Goal: Information Seeking & Learning: Check status

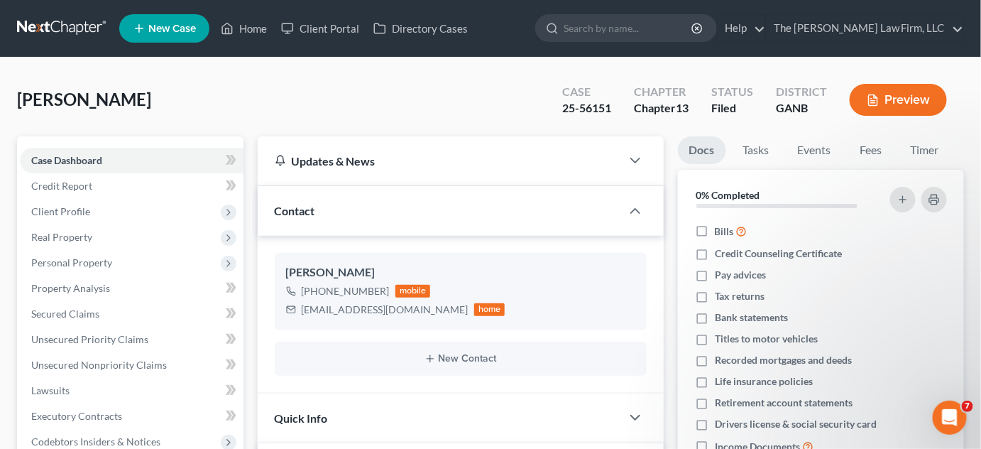
click at [67, 28] on link at bounding box center [62, 29] width 91 height 26
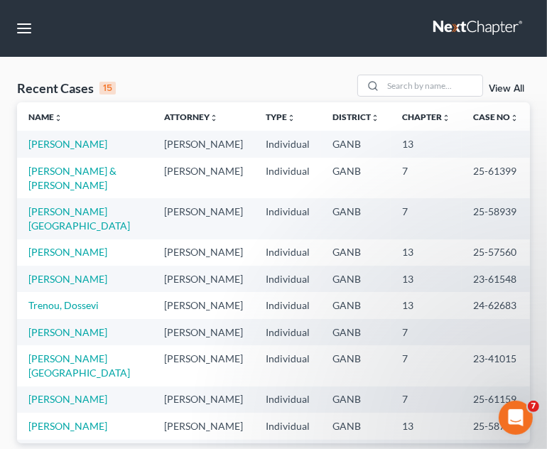
click at [62, 176] on td "[PERSON_NAME] & [PERSON_NAME]" at bounding box center [85, 178] width 136 height 40
click at [77, 172] on link "[PERSON_NAME] & [PERSON_NAME]" at bounding box center [72, 178] width 88 height 26
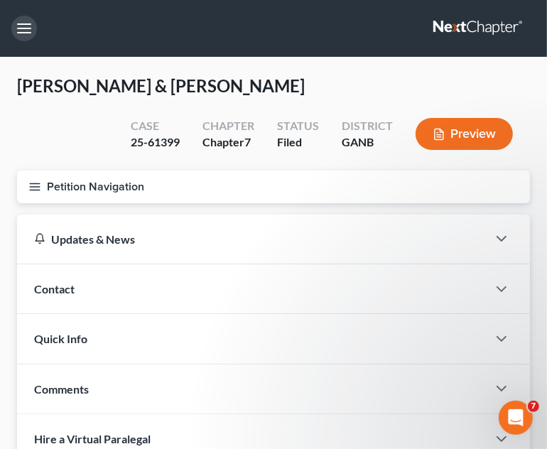
click at [23, 30] on button "button" at bounding box center [24, 29] width 26 height 26
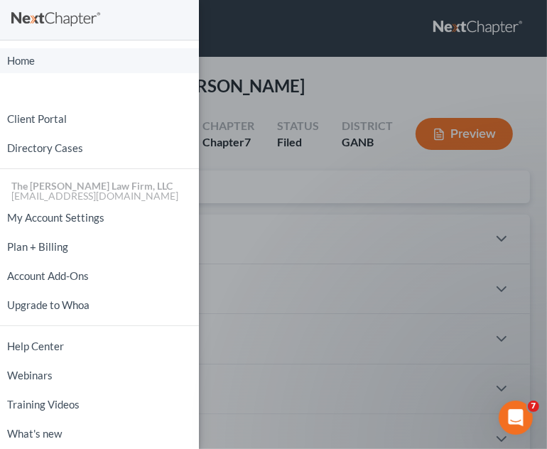
click at [31, 65] on link "Home" at bounding box center [99, 60] width 199 height 25
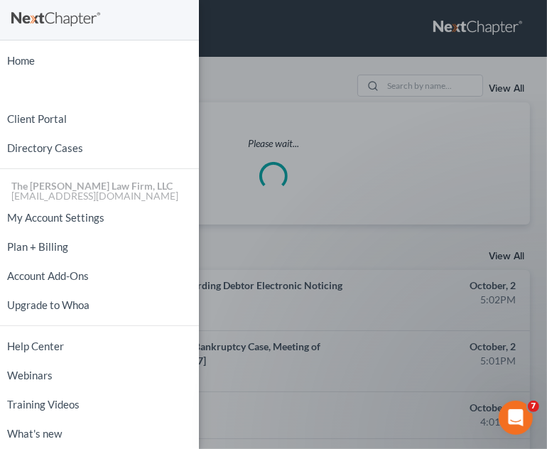
click at [278, 67] on div "Home New Case Client Portal Directory Cases The Craig Black Law Firm, LLC mb@cr…" at bounding box center [273, 224] width 547 height 449
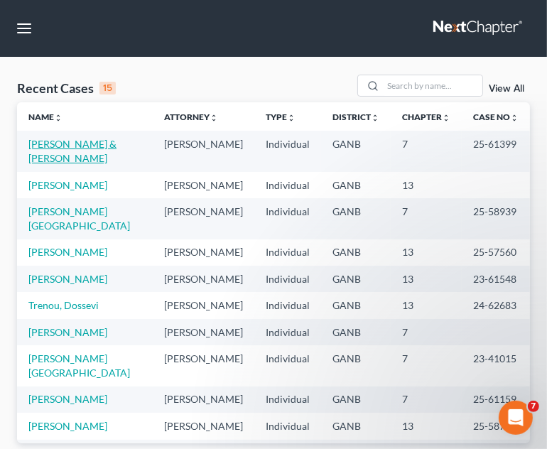
click at [47, 147] on link "[PERSON_NAME] & [PERSON_NAME]" at bounding box center [72, 151] width 88 height 26
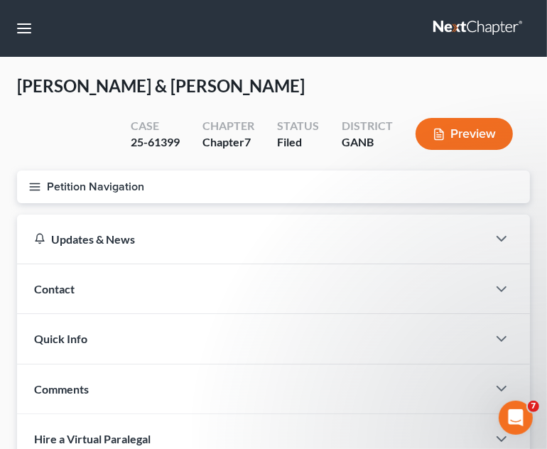
click at [34, 187] on line "button" at bounding box center [35, 187] width 10 height 0
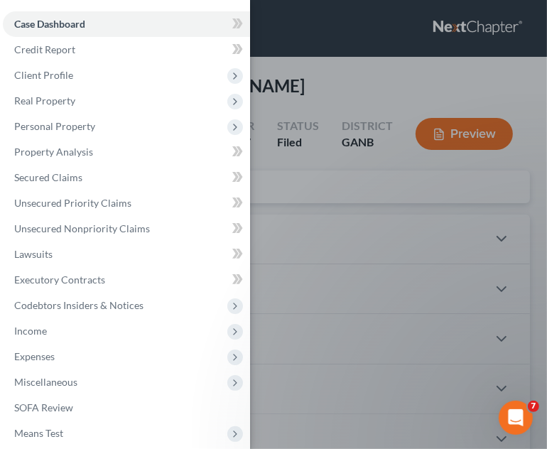
click at [48, 102] on span "Real Property" at bounding box center [44, 100] width 61 height 12
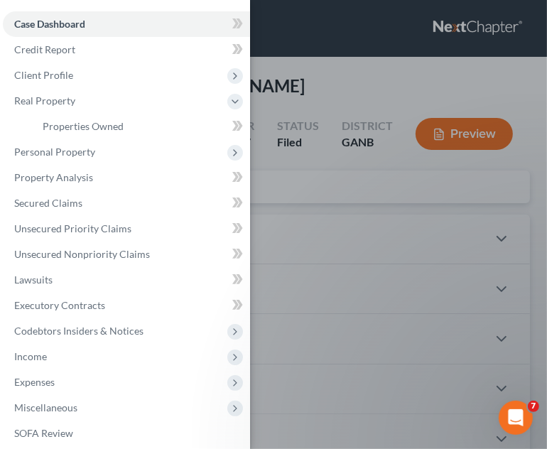
click at [58, 75] on span "Client Profile" at bounding box center [43, 75] width 59 height 12
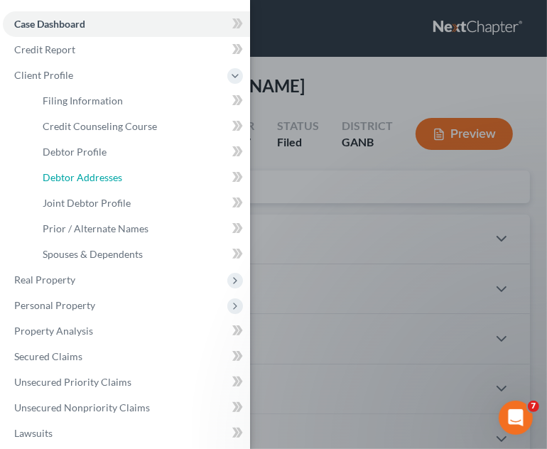
click at [94, 177] on span "Debtor Addresses" at bounding box center [83, 177] width 80 height 12
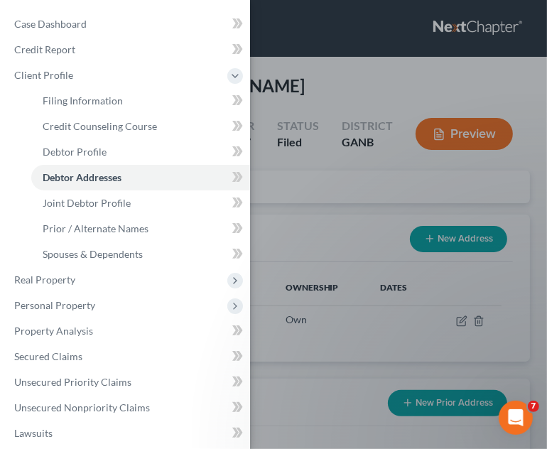
click at [393, 45] on div "Case Dashboard Payments Invoices Payments Payments Credit Report Client Profile" at bounding box center [273, 224] width 547 height 449
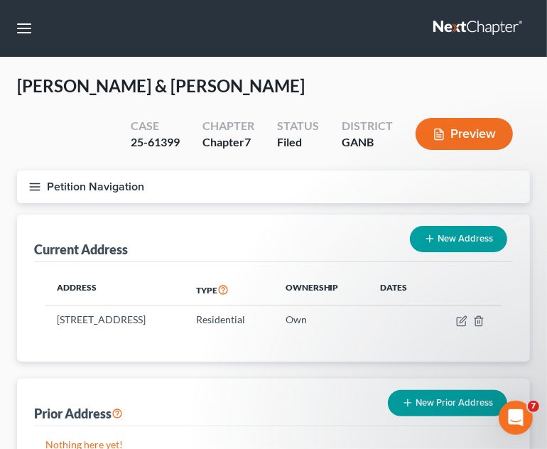
drag, startPoint x: 160, startPoint y: 317, endPoint x: 53, endPoint y: 319, distance: 107.2
click at [53, 319] on td "7739 Stone Meadow Trl, Lithonia, GA 30058" at bounding box center [114, 319] width 139 height 27
copy td "7739 Stone Meadow Trl"
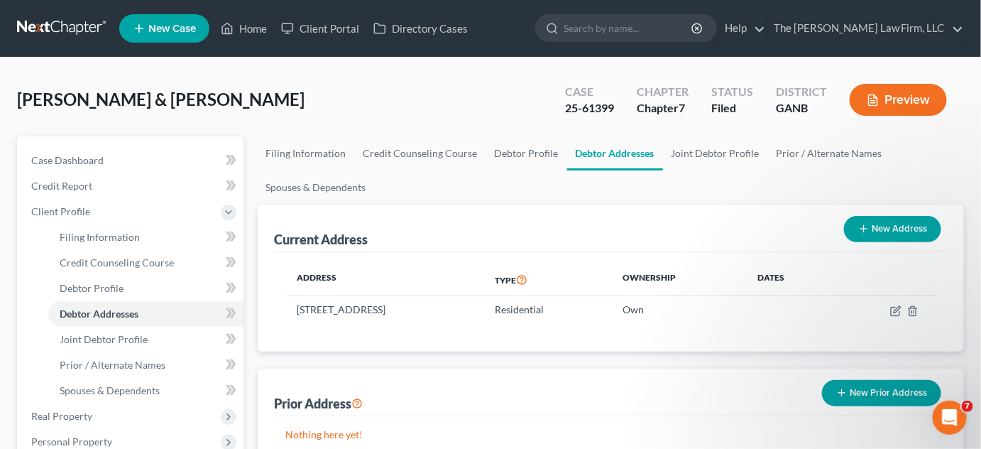
click at [666, 33] on input "search" at bounding box center [629, 28] width 130 height 26
type input "timmons"
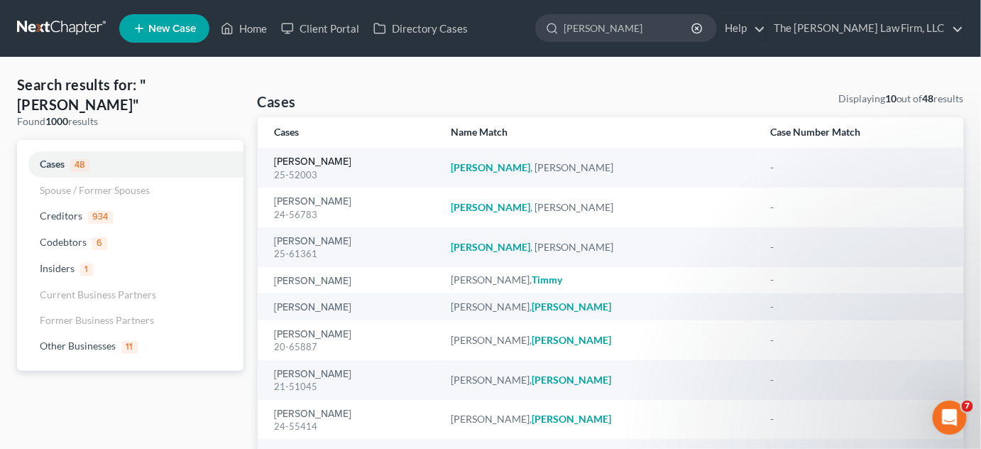
click at [290, 163] on link "[PERSON_NAME]" at bounding box center [313, 162] width 77 height 10
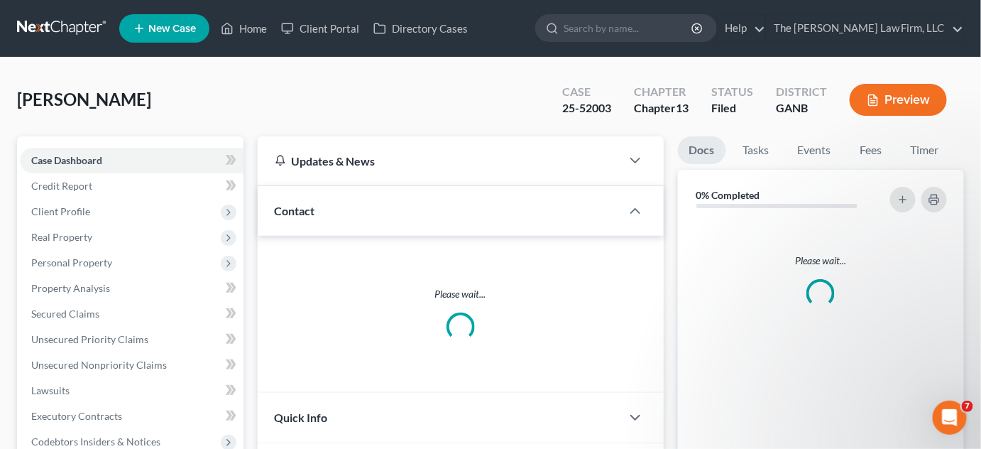
click at [297, 238] on div "Please wait..." at bounding box center [461, 314] width 406 height 157
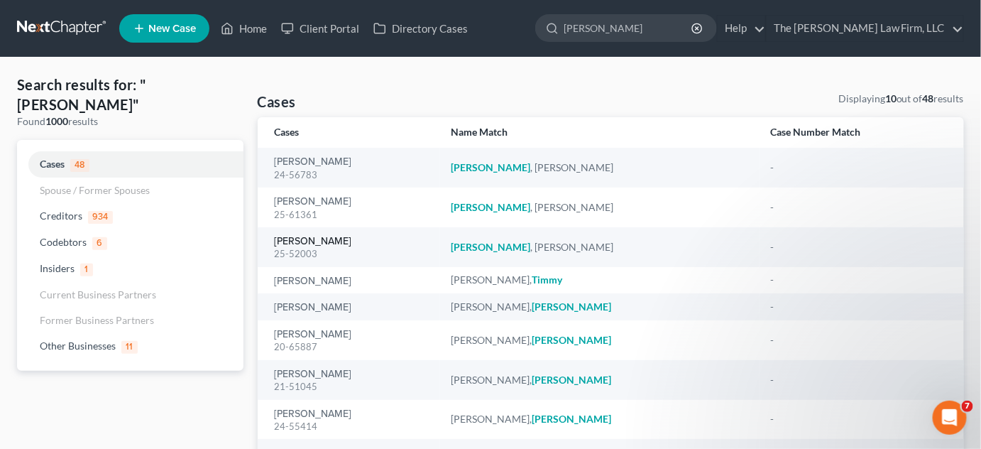
click at [312, 238] on link "[PERSON_NAME]" at bounding box center [313, 241] width 77 height 10
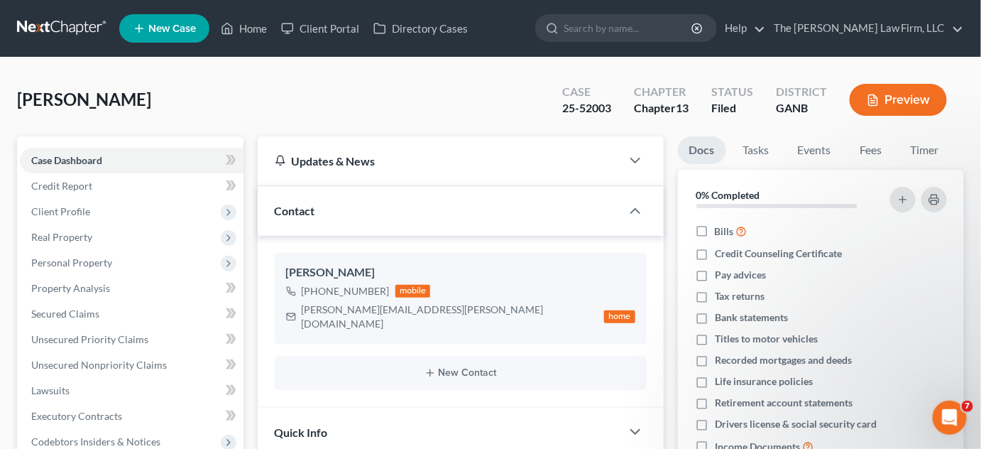
scroll to position [28, 0]
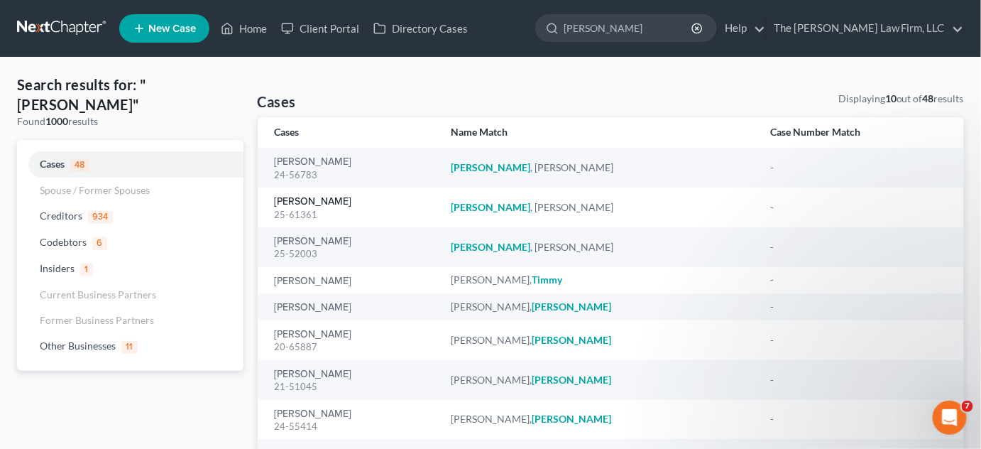
click at [312, 200] on link "[PERSON_NAME]" at bounding box center [313, 202] width 77 height 10
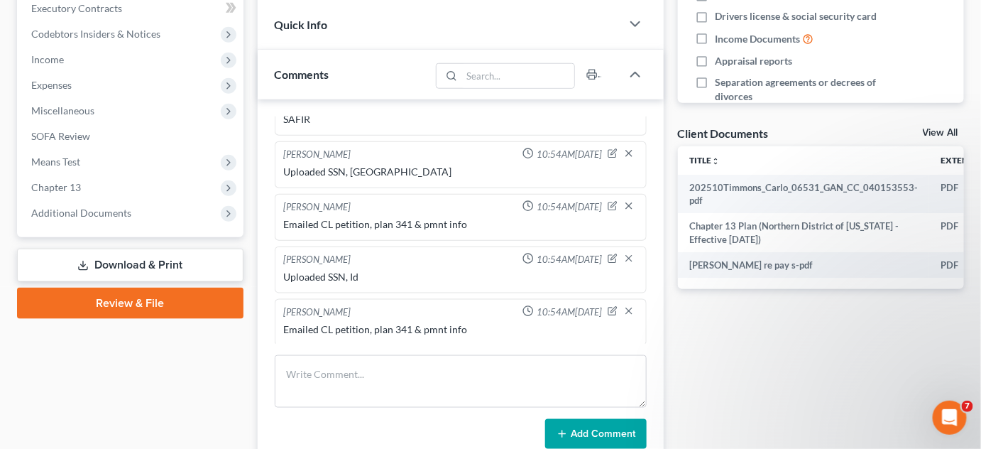
scroll to position [429, 0]
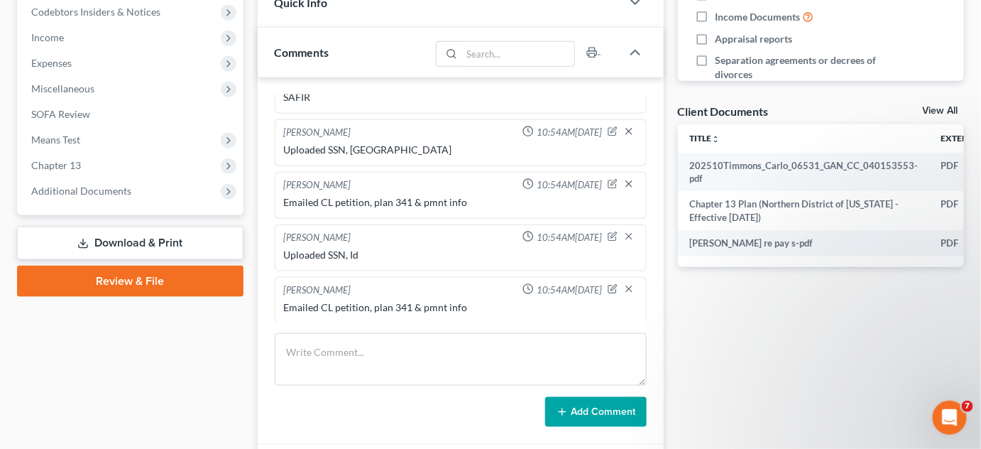
click at [130, 194] on span "Additional Documents" at bounding box center [132, 191] width 224 height 26
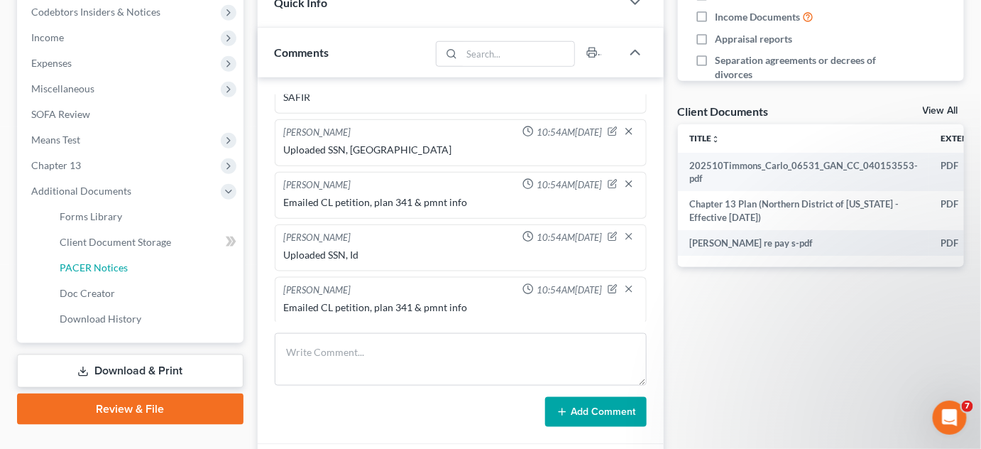
click at [128, 270] on link "PACER Notices" at bounding box center [145, 268] width 195 height 26
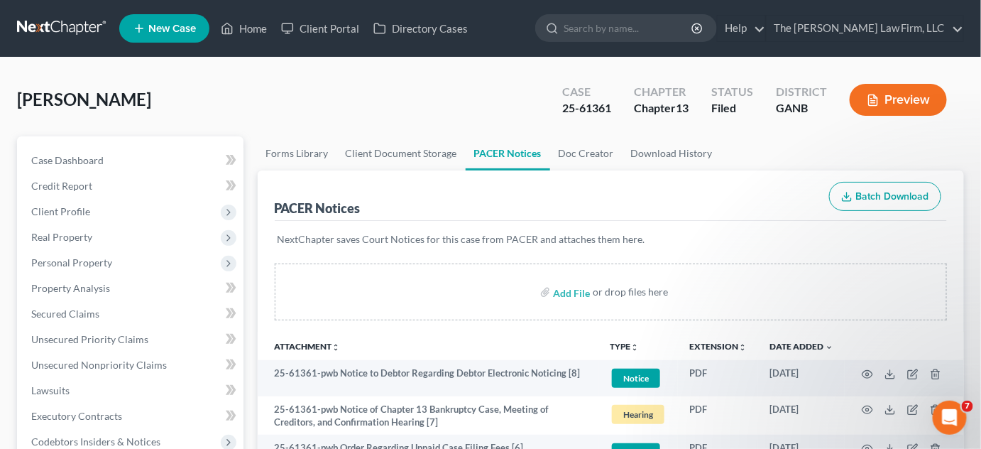
click at [736, 196] on div "PACER Notices Batch Download" at bounding box center [611, 195] width 673 height 51
click at [869, 406] on icon "button" at bounding box center [867, 409] width 11 height 11
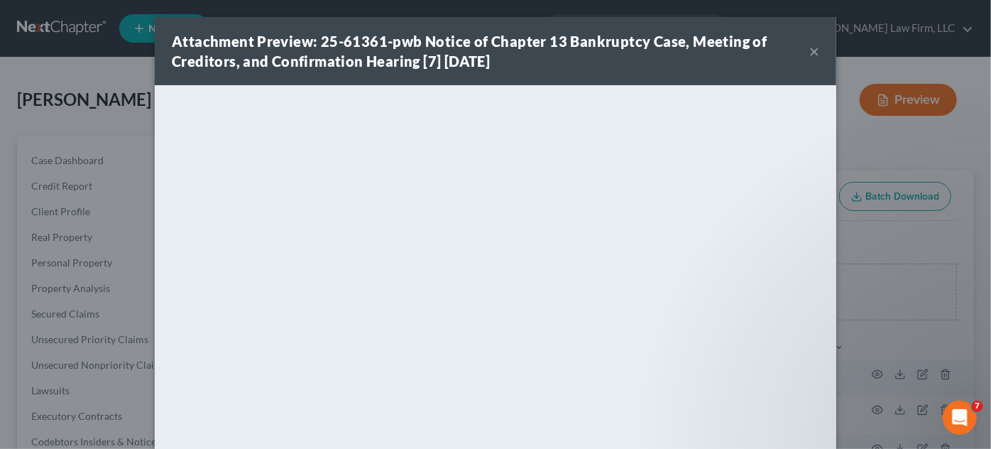
click at [424, 11] on div "Attachment Preview: 25-61361-pwb Notice of Chapter 13 Bankruptcy Case, Meeting …" at bounding box center [495, 224] width 991 height 449
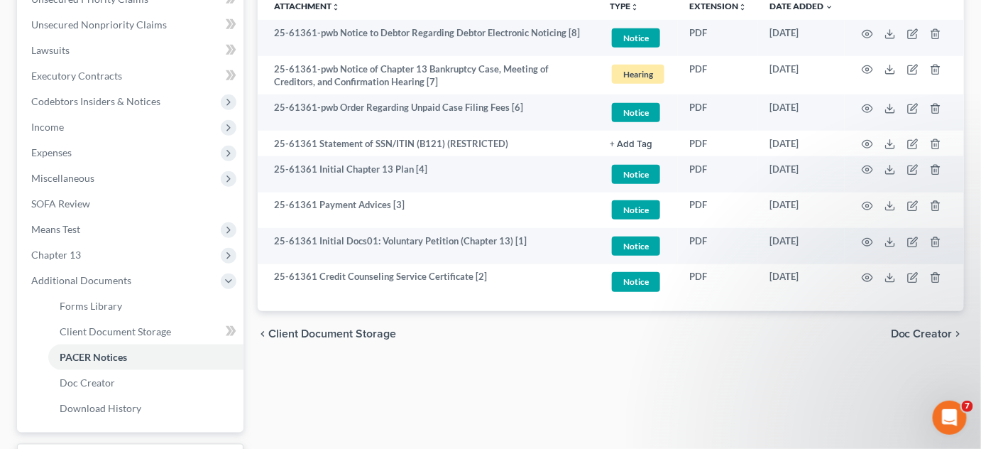
scroll to position [243, 0]
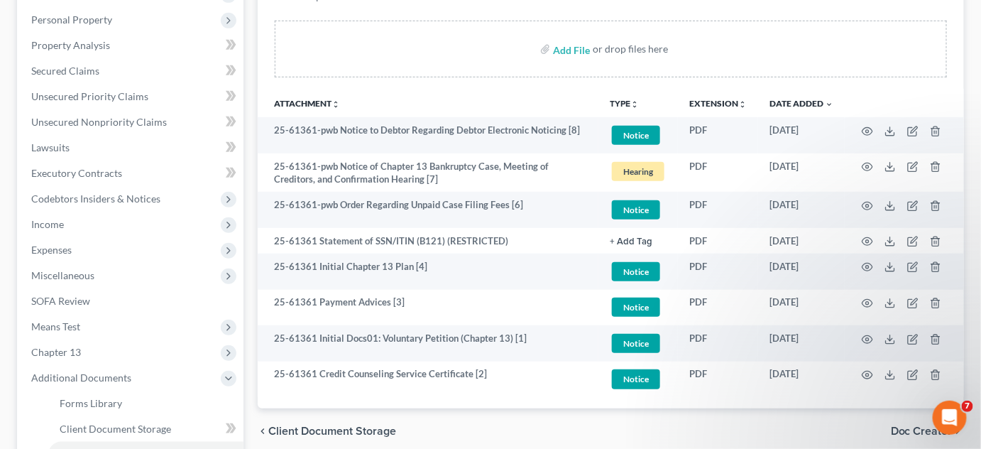
drag, startPoint x: 471, startPoint y: 100, endPoint x: 517, endPoint y: 115, distance: 48.5
click at [471, 100] on th "Attachment unfold_more expand_more expand_less" at bounding box center [428, 103] width 341 height 28
click at [865, 264] on icon "button" at bounding box center [867, 266] width 11 height 11
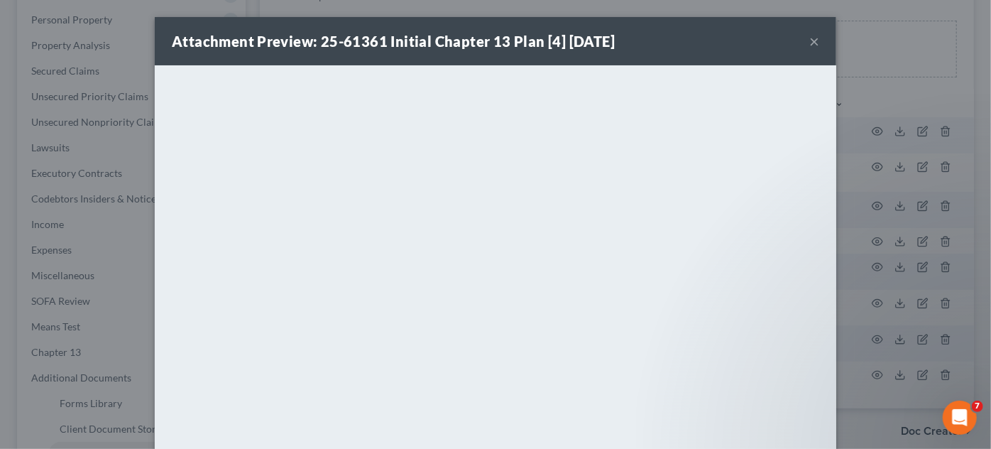
click at [811, 40] on button "×" at bounding box center [814, 41] width 10 height 17
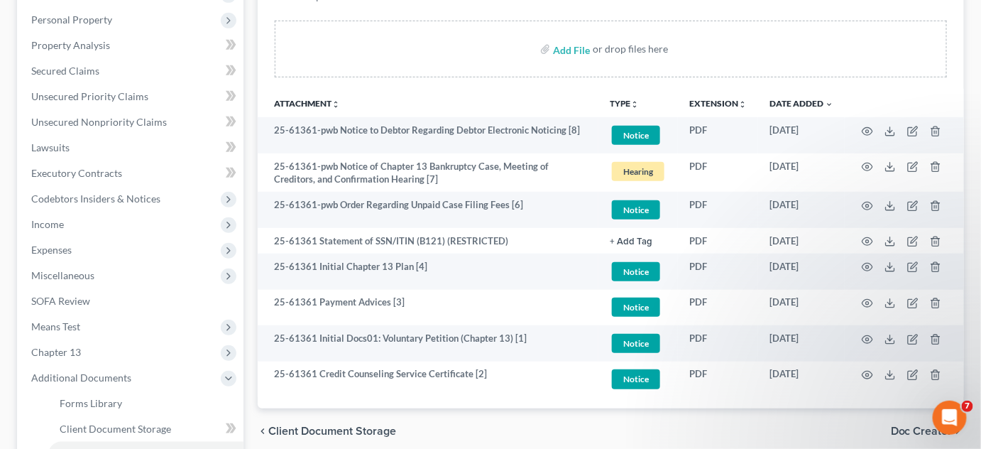
click at [248, 272] on div "Case Dashboard Payments Invoices Payments Payments Credit Report Client Profile" at bounding box center [130, 253] width 241 height 718
click at [868, 165] on circle "button" at bounding box center [867, 166] width 3 height 3
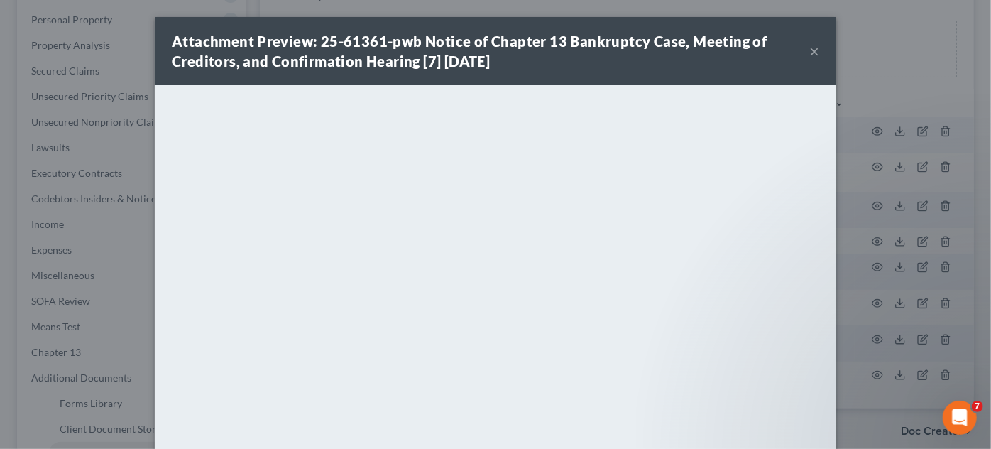
click at [870, 187] on div "Attachment Preview: 25-61361-pwb Notice of Chapter 13 Bankruptcy Case, Meeting …" at bounding box center [495, 224] width 991 height 449
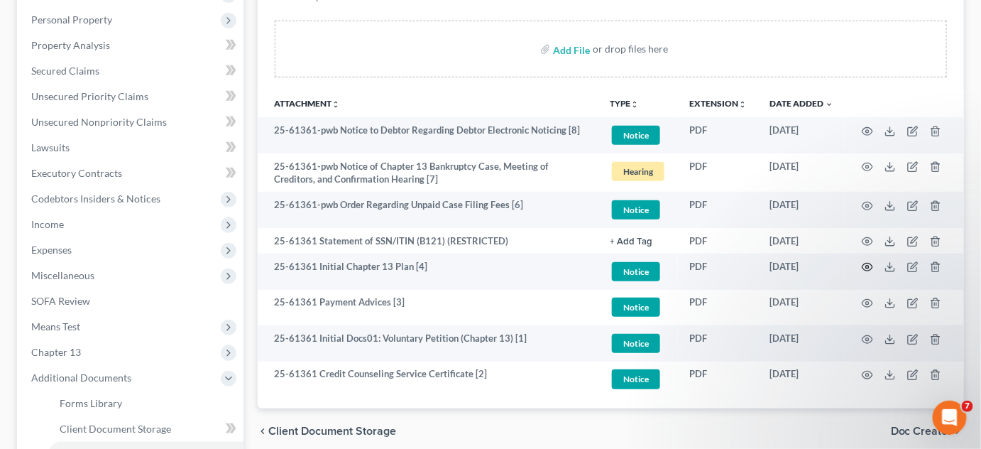
click at [870, 264] on icon "button" at bounding box center [867, 266] width 11 height 11
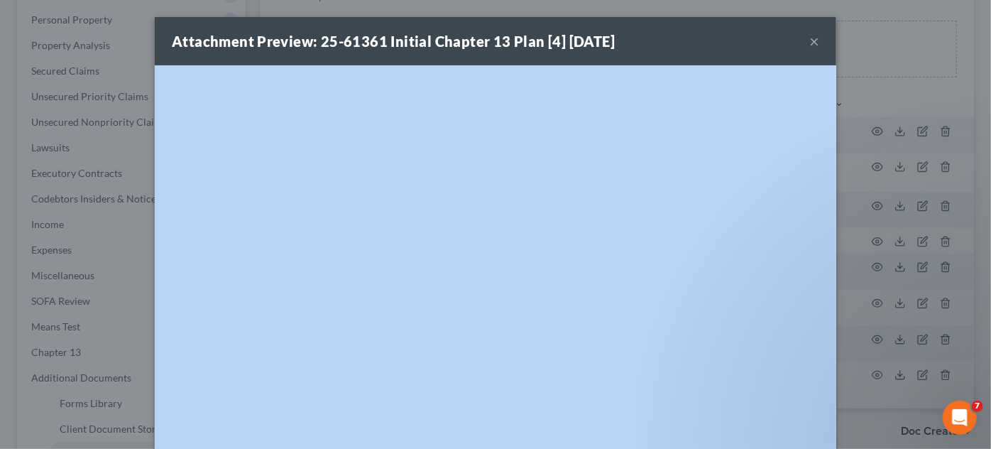
drag, startPoint x: 942, startPoint y: 70, endPoint x: 918, endPoint y: 82, distance: 27.3
click at [916, 57] on div "Attachment Preview: 25-61361 Initial Chapter 13 Plan [4] 10/02/2025 × <object n…" at bounding box center [495, 224] width 991 height 449
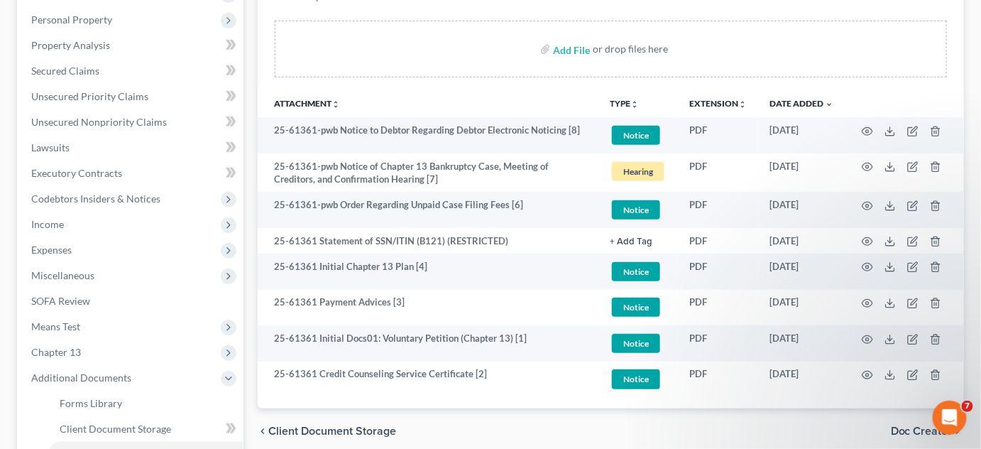
click at [918, 92] on th at bounding box center [904, 103] width 119 height 28
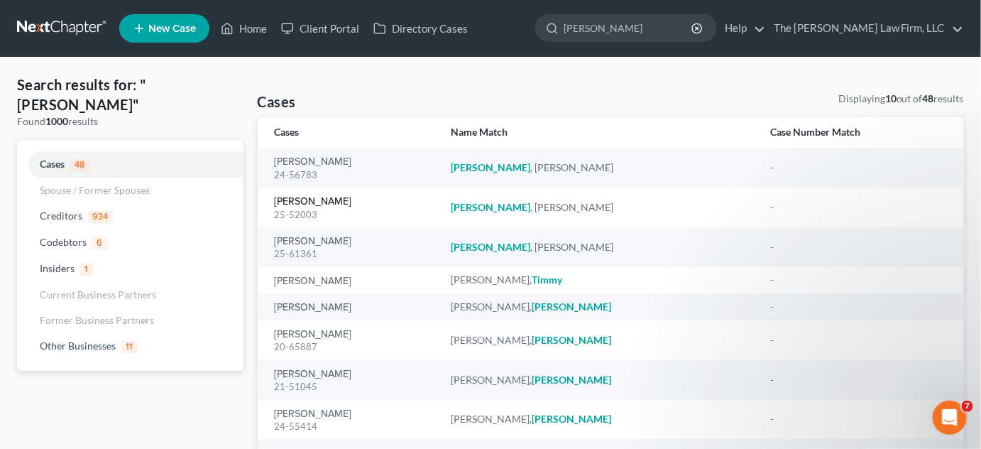
click at [332, 201] on link "[PERSON_NAME]" at bounding box center [313, 202] width 77 height 10
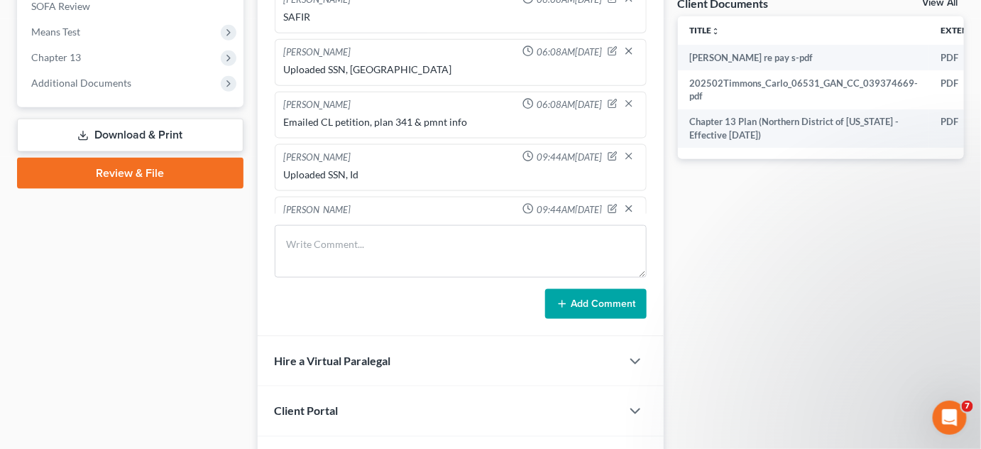
scroll to position [28, 0]
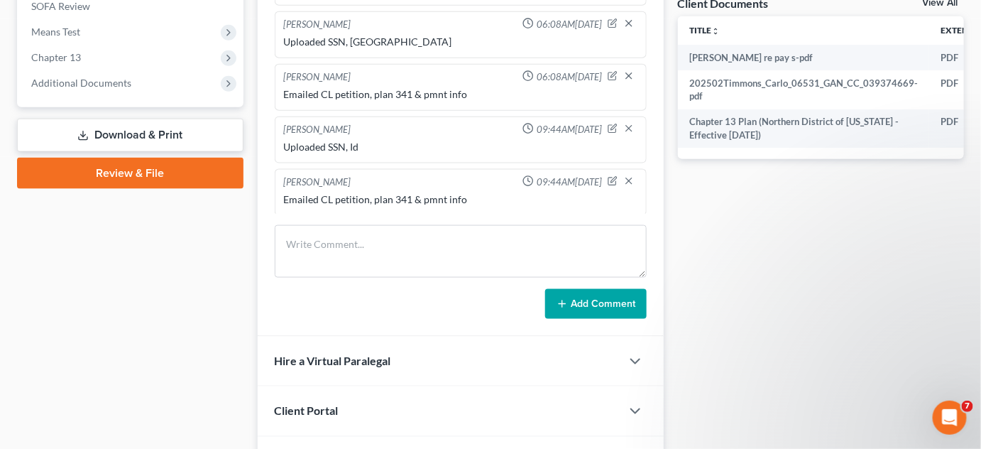
click at [99, 86] on span "Additional Documents" at bounding box center [81, 83] width 100 height 12
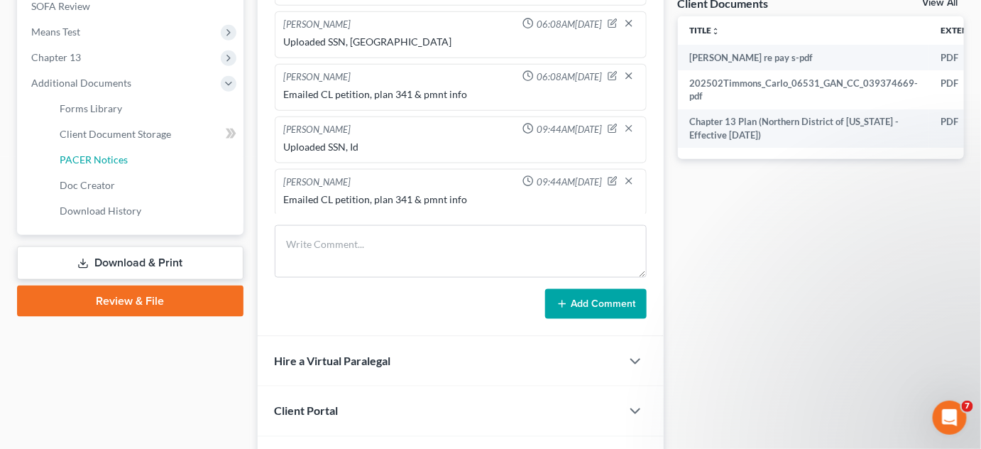
click at [106, 161] on span "PACER Notices" at bounding box center [94, 159] width 68 height 12
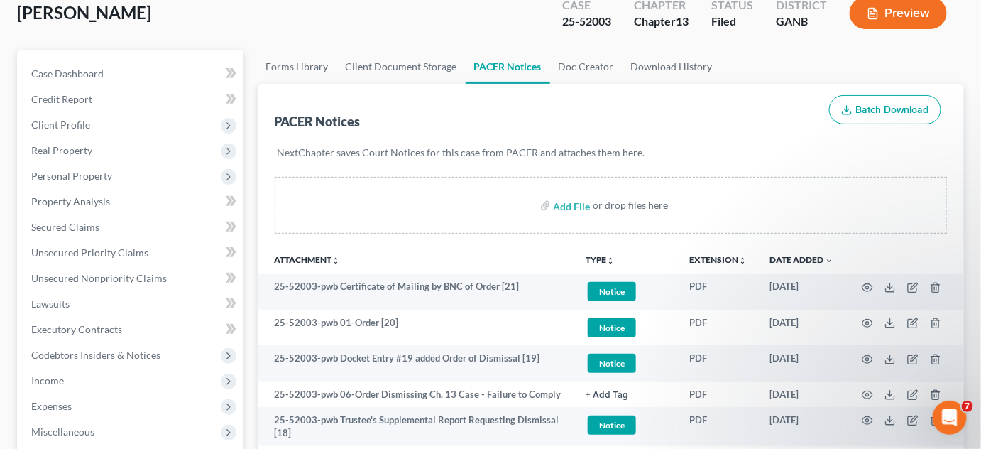
scroll to position [107, 0]
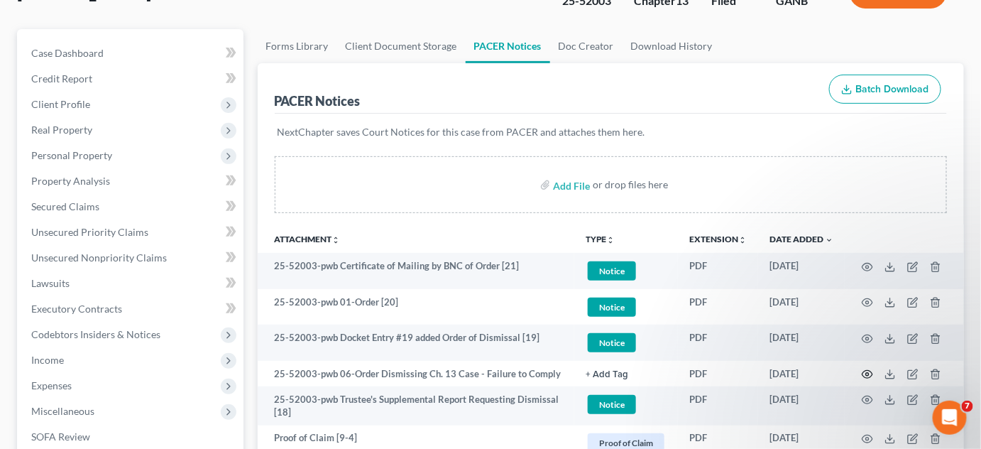
click at [864, 370] on icon "button" at bounding box center [867, 373] width 11 height 11
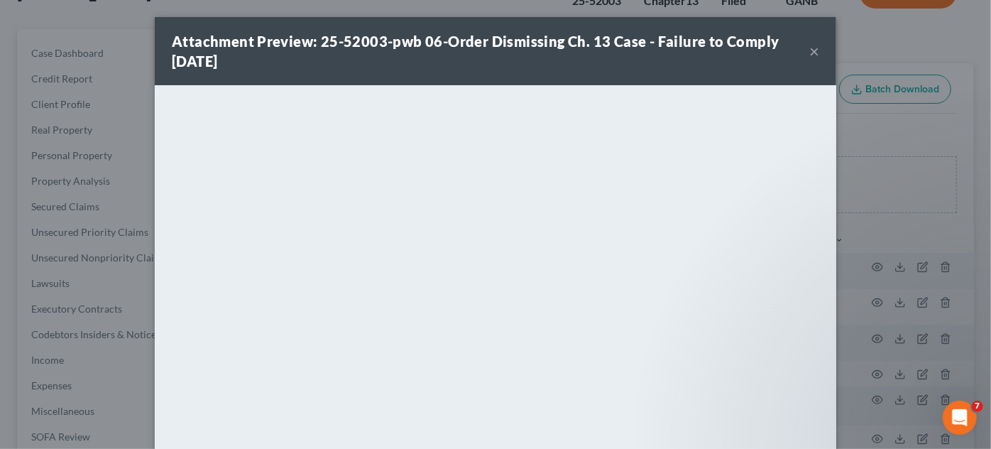
click at [896, 128] on div "Attachment Preview: 25-52003-pwb 06-Order Dismissing Ch. 13 Case - Failure to C…" at bounding box center [495, 224] width 991 height 449
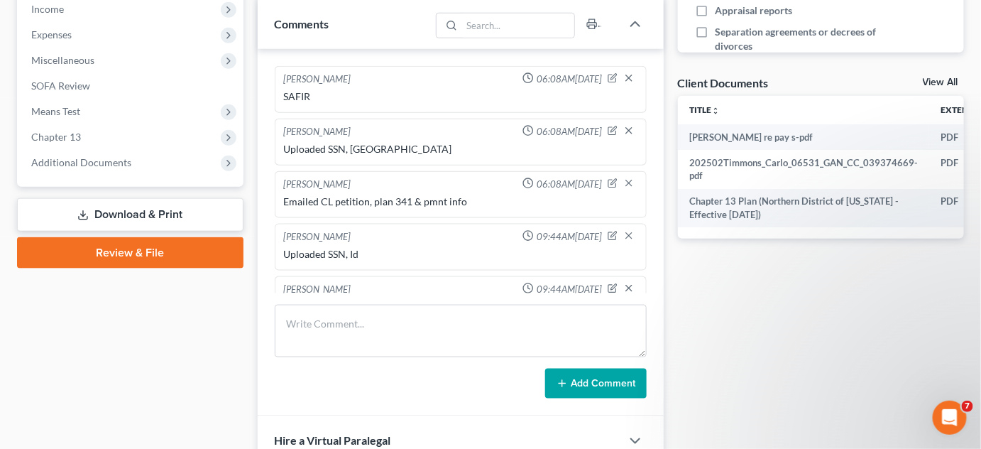
scroll to position [28, 0]
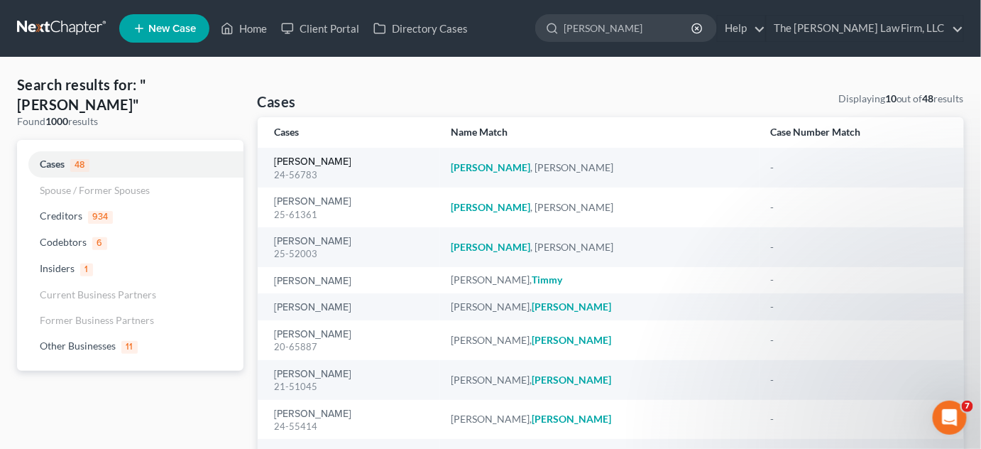
click at [287, 157] on link "[PERSON_NAME]" at bounding box center [313, 162] width 77 height 10
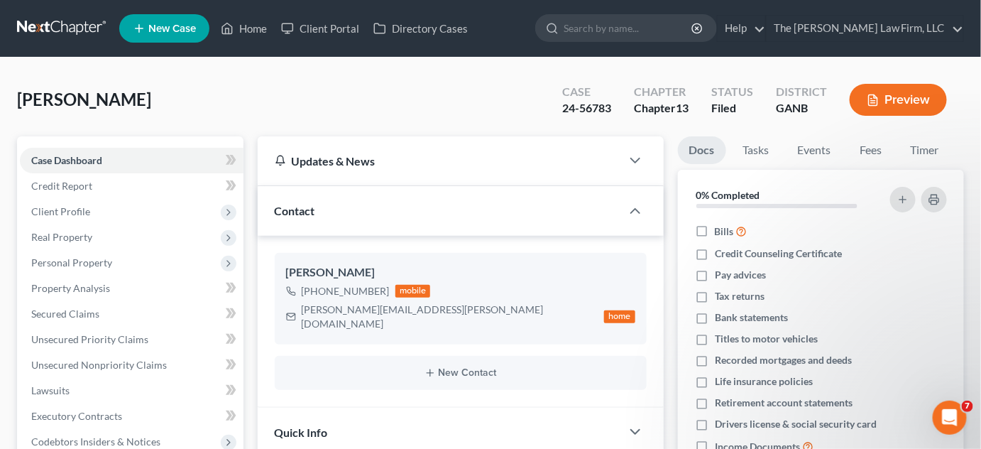
scroll to position [322, 0]
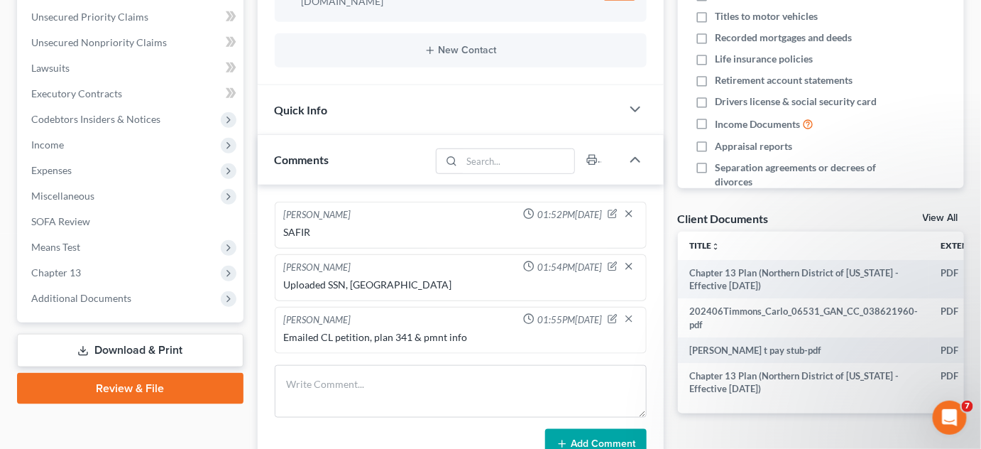
click at [73, 302] on span "Additional Documents" at bounding box center [81, 298] width 100 height 12
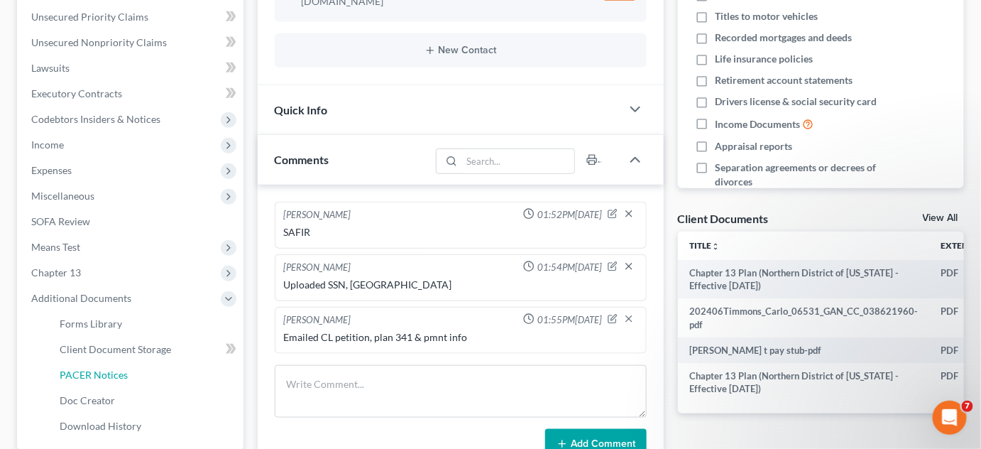
drag, startPoint x: 89, startPoint y: 371, endPoint x: 581, endPoint y: 406, distance: 492.4
click at [91, 371] on span "PACER Notices" at bounding box center [94, 374] width 68 height 12
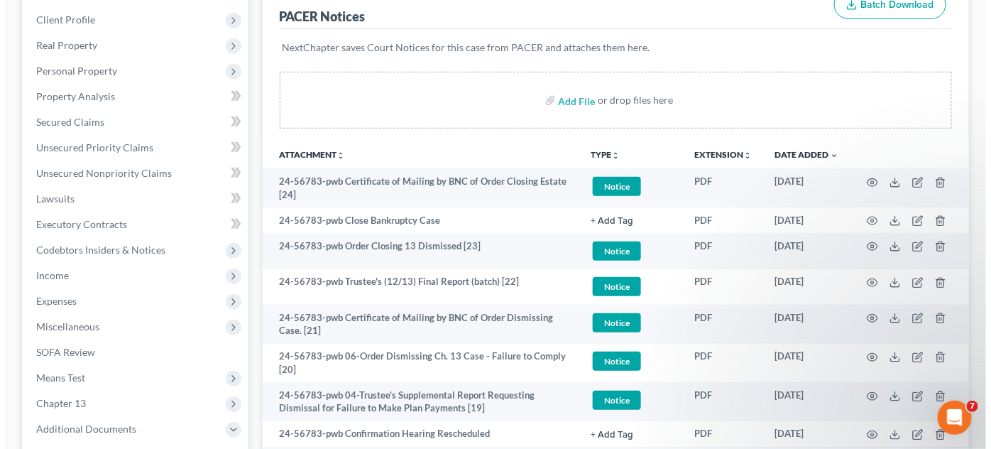
scroll to position [215, 0]
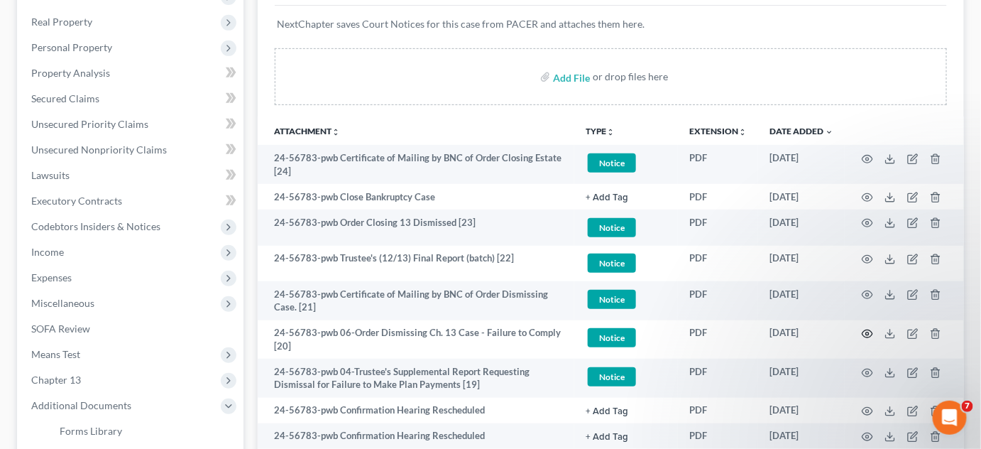
click at [867, 332] on circle "button" at bounding box center [867, 333] width 3 height 3
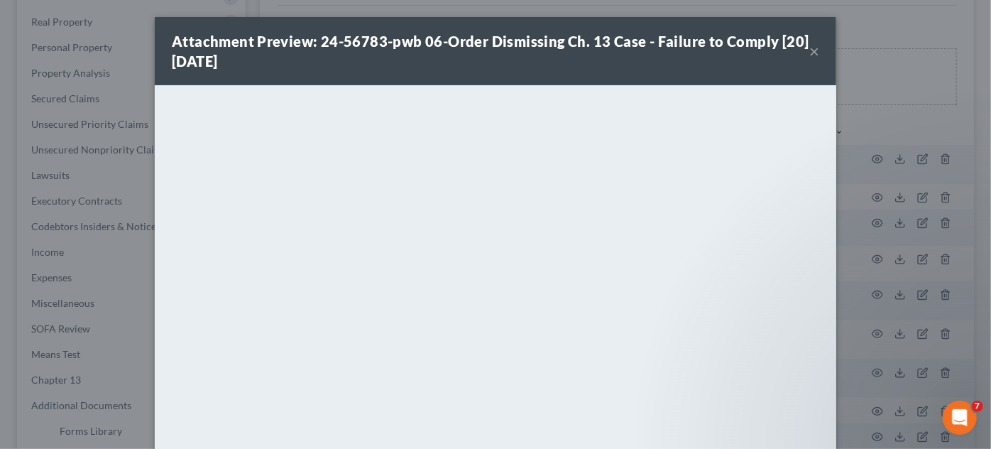
click at [848, 111] on div "Attachment Preview: 24-56783-pwb 06-Order Dismissing Ch. 13 Case - Failure to C…" at bounding box center [495, 224] width 991 height 449
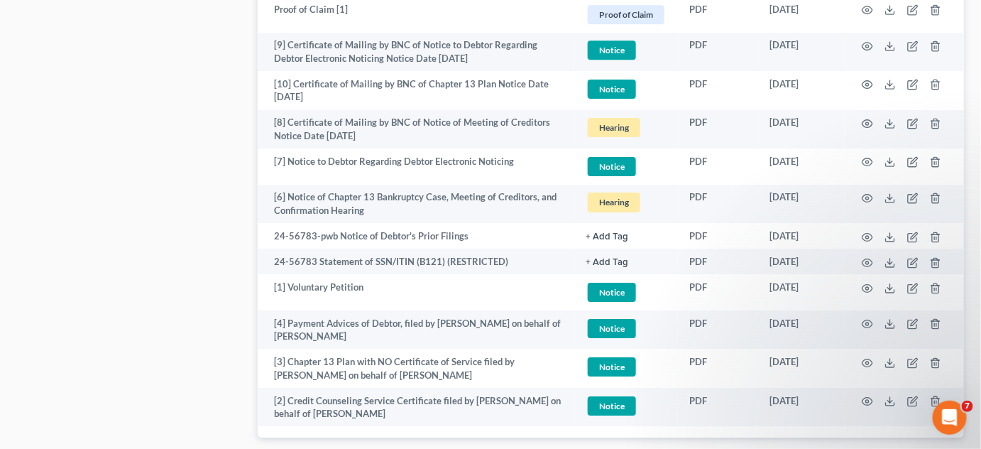
scroll to position [1632, 0]
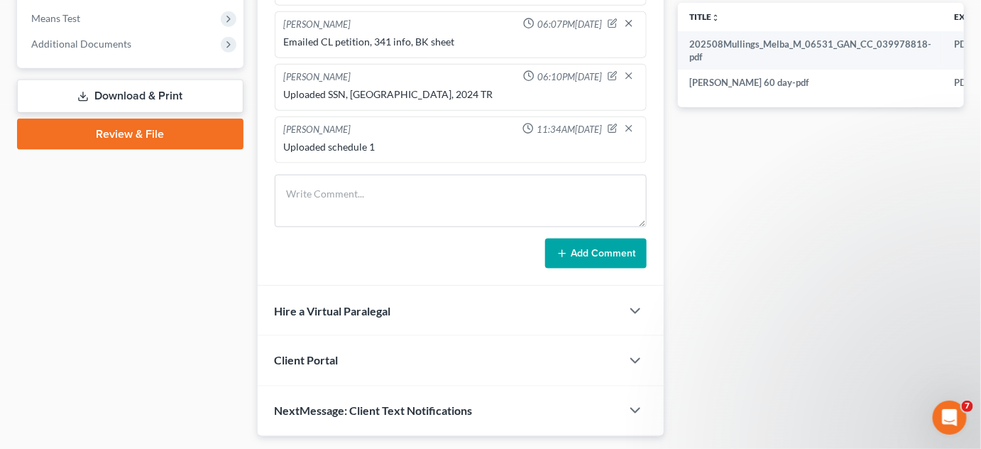
scroll to position [13, 0]
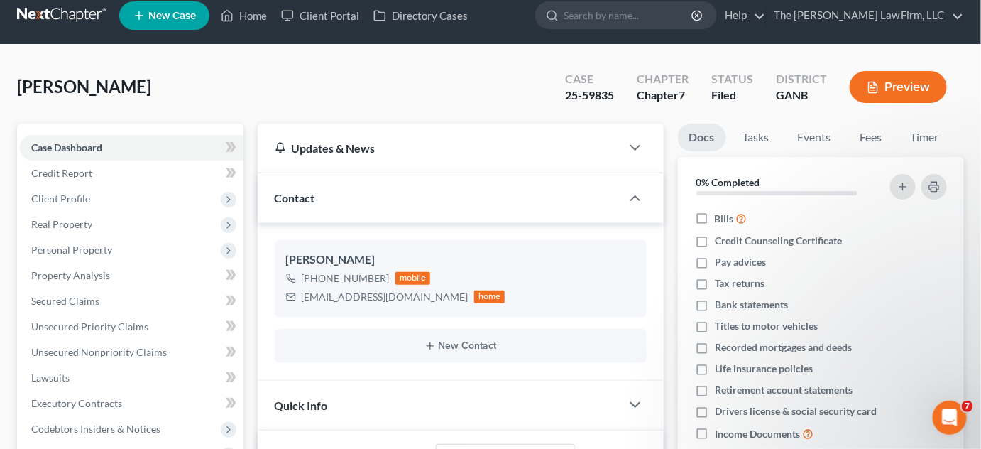
click at [60, 13] on link at bounding box center [62, 16] width 91 height 26
